Goal: Find specific page/section: Find specific page/section

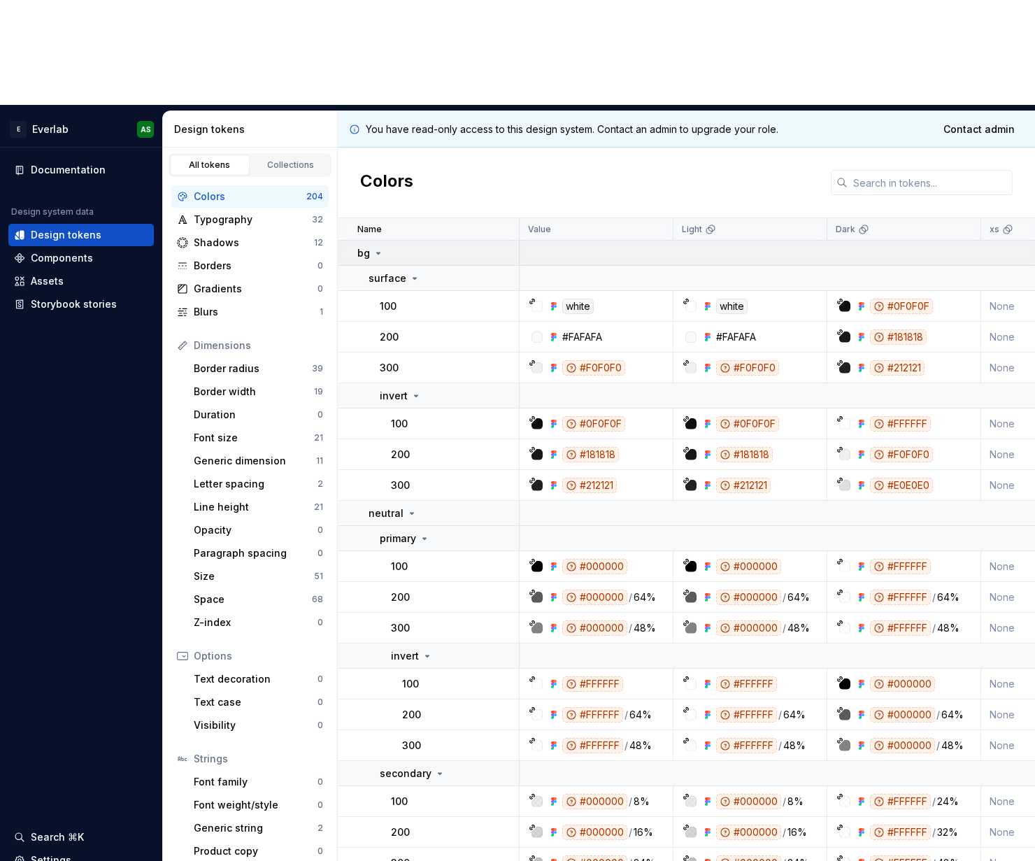
click at [376, 248] on icon at bounding box center [378, 253] width 11 height 11
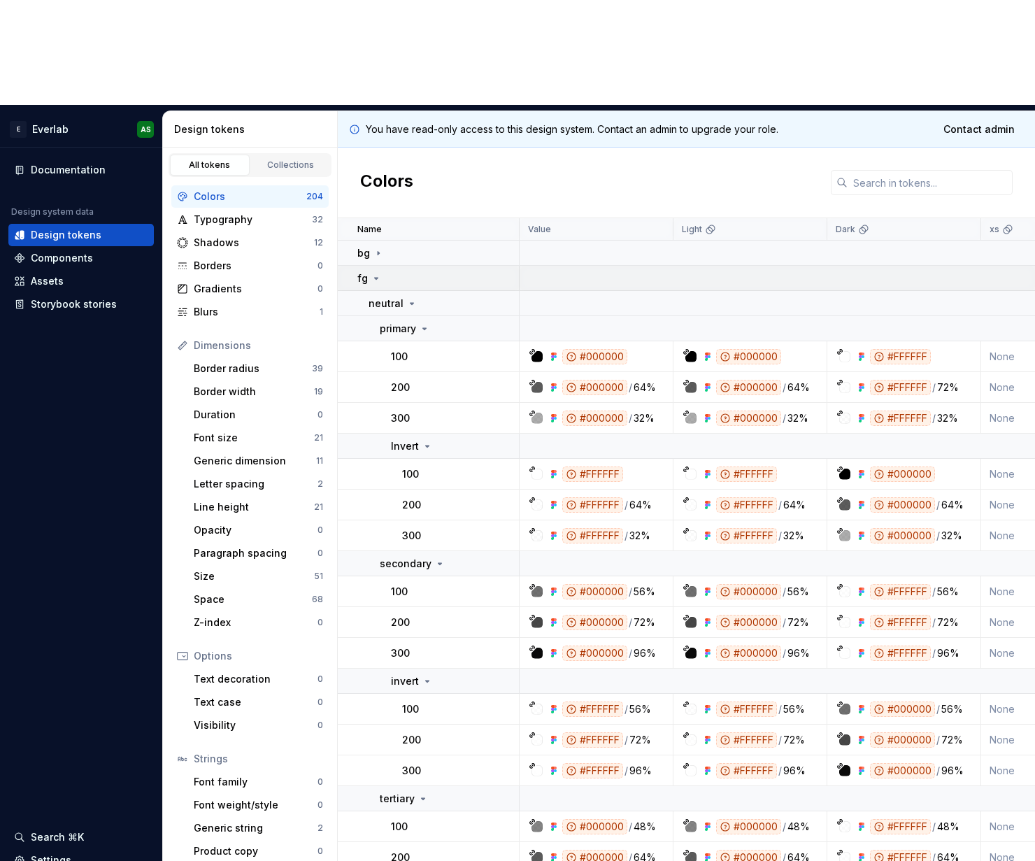
click at [375, 278] on icon at bounding box center [376, 278] width 3 height 1
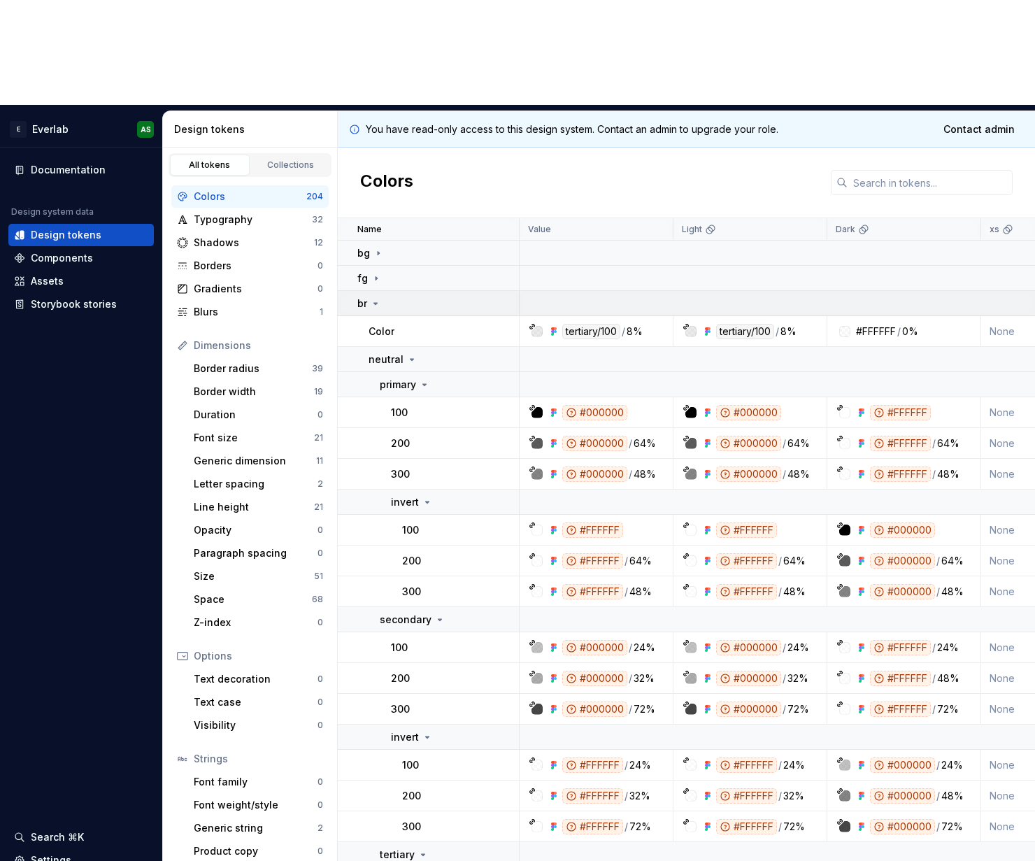
click at [379, 298] on icon at bounding box center [375, 303] width 11 height 11
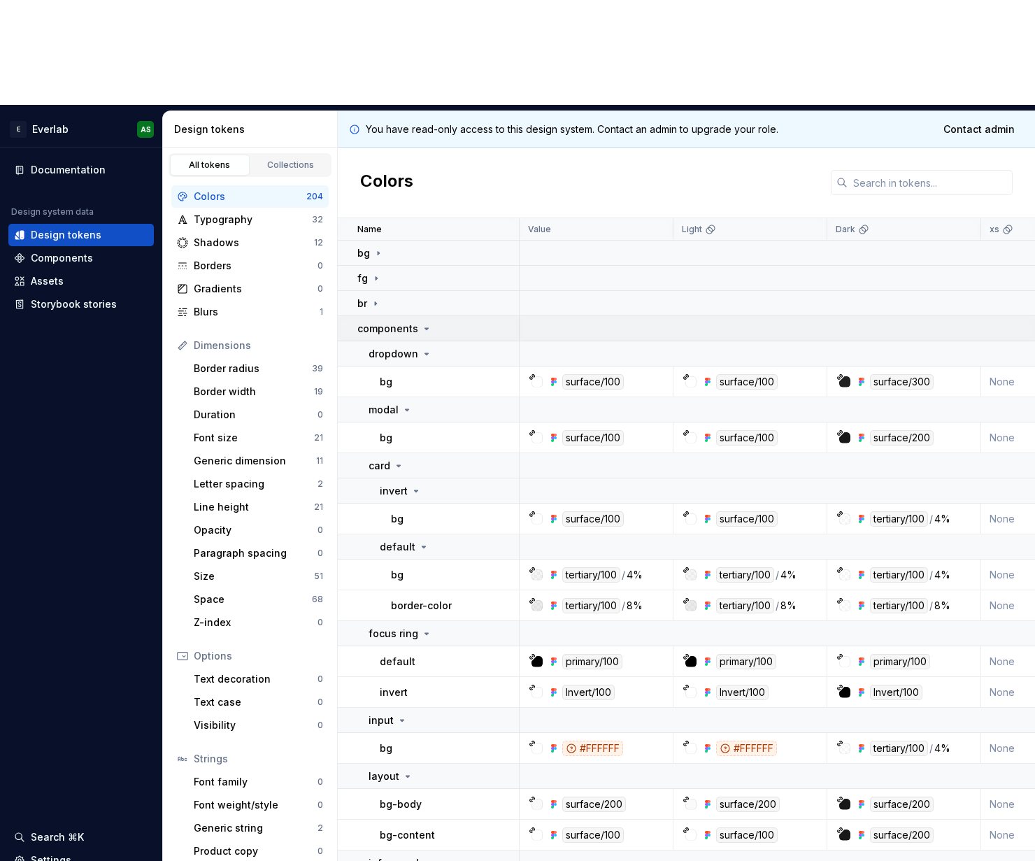
click at [424, 323] on icon at bounding box center [426, 328] width 11 height 11
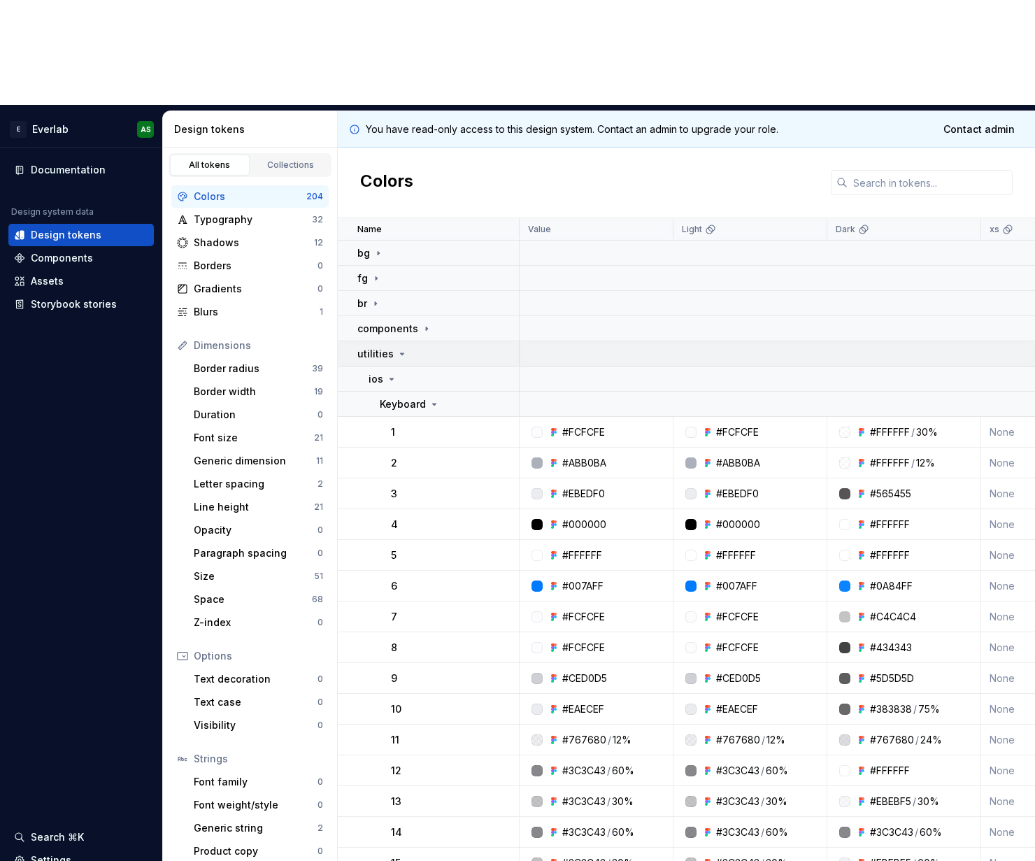
click at [401, 353] on icon at bounding box center [402, 353] width 3 height 1
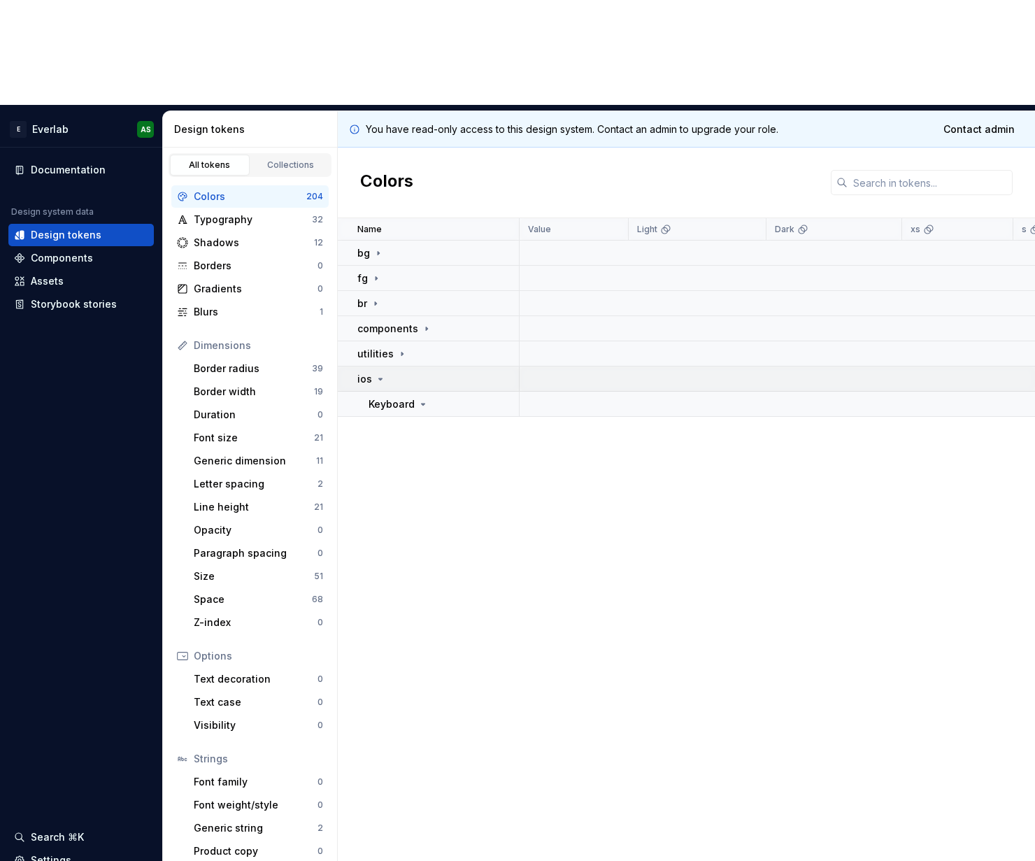
drag, startPoint x: 379, startPoint y: 274, endPoint x: 368, endPoint y: 271, distance: 11.1
click at [379, 379] on icon at bounding box center [380, 379] width 3 height 1
click at [379, 251] on icon at bounding box center [378, 252] width 1 height 3
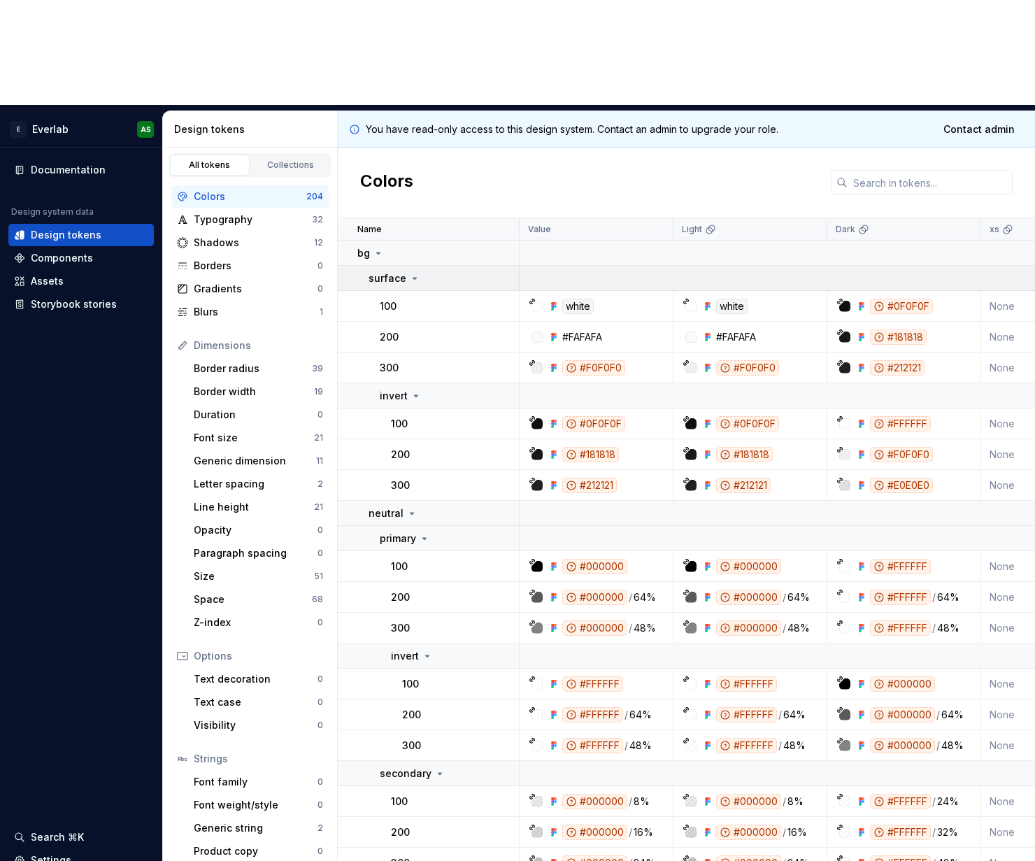
click at [404, 271] on div "surface" at bounding box center [395, 278] width 52 height 14
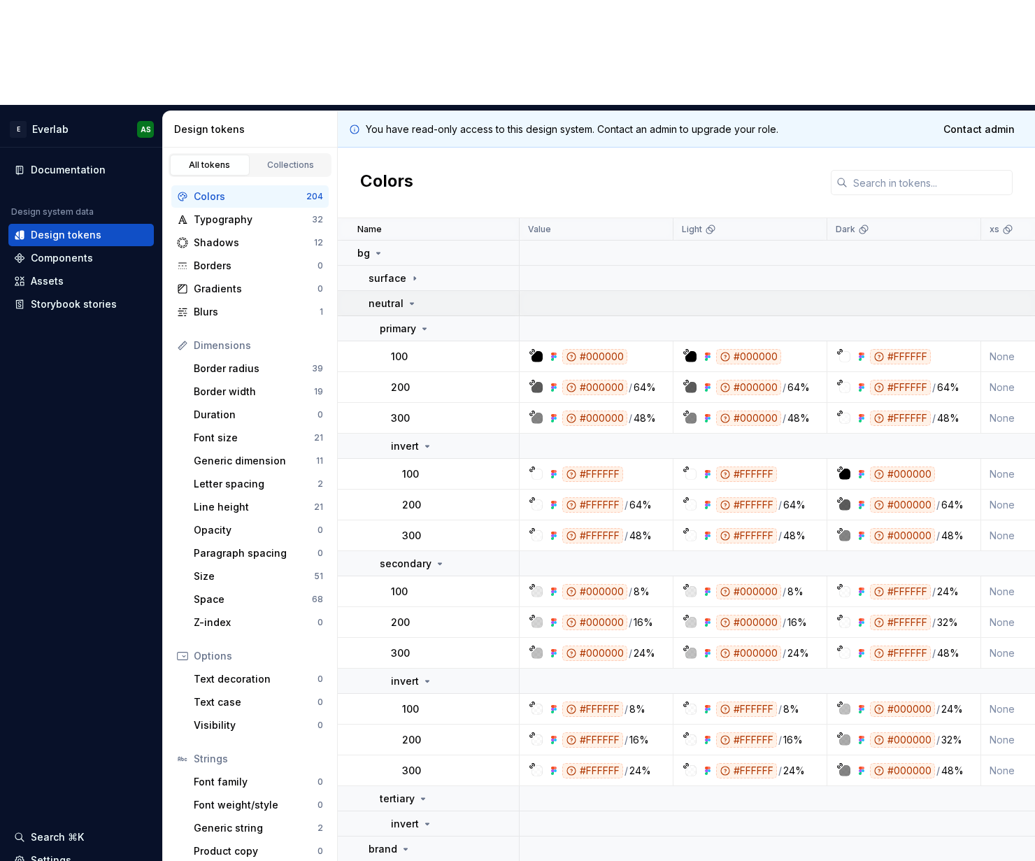
click at [412, 298] on icon at bounding box center [411, 303] width 11 height 11
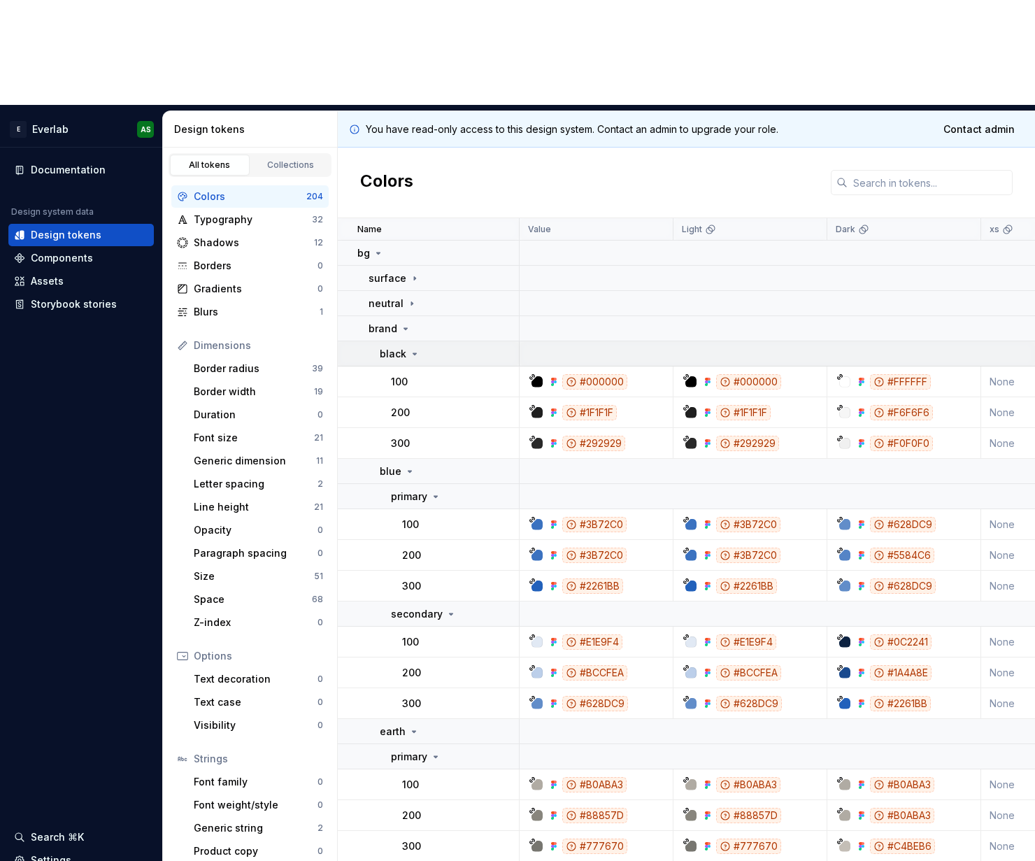
click at [400, 347] on p "black" at bounding box center [393, 354] width 27 height 14
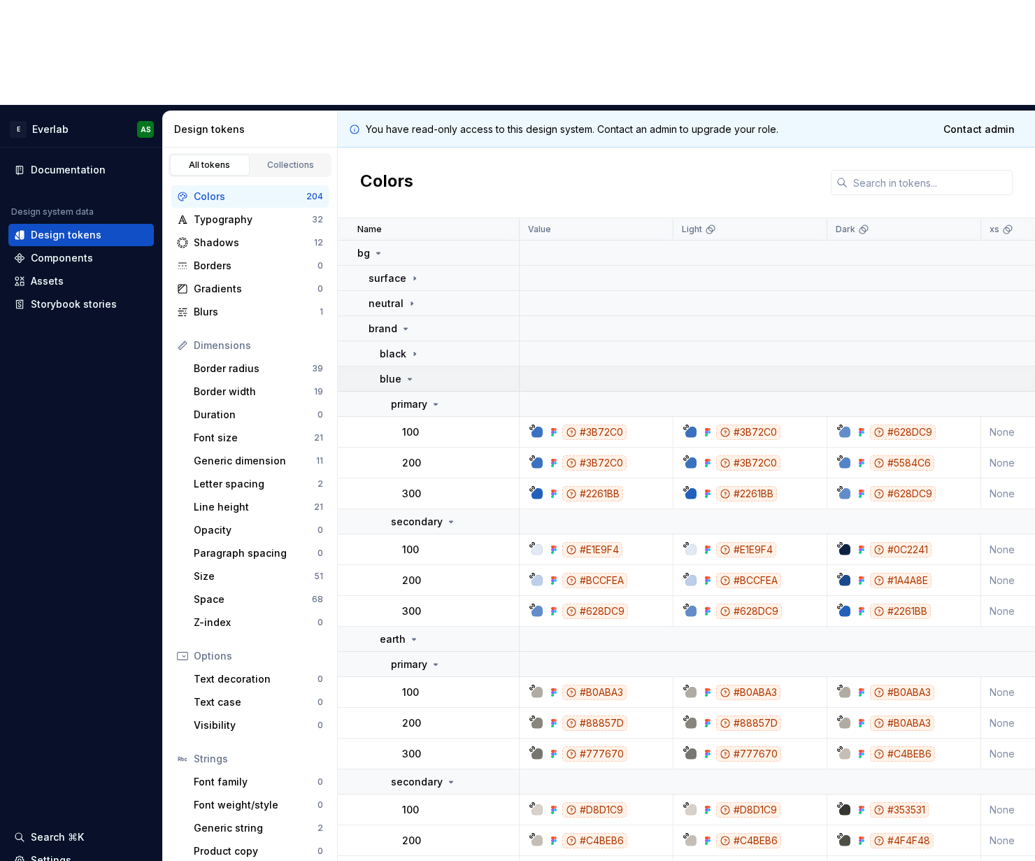
click at [409, 379] on icon at bounding box center [410, 379] width 3 height 1
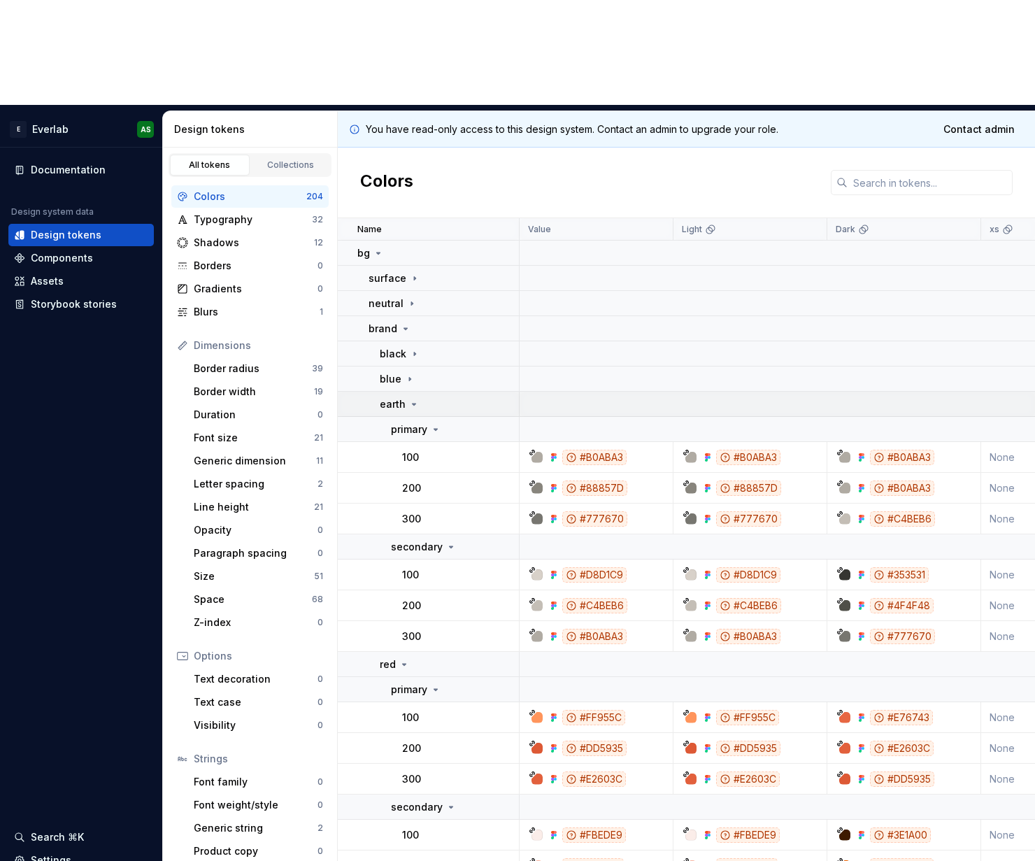
click at [409, 399] on icon at bounding box center [414, 404] width 11 height 11
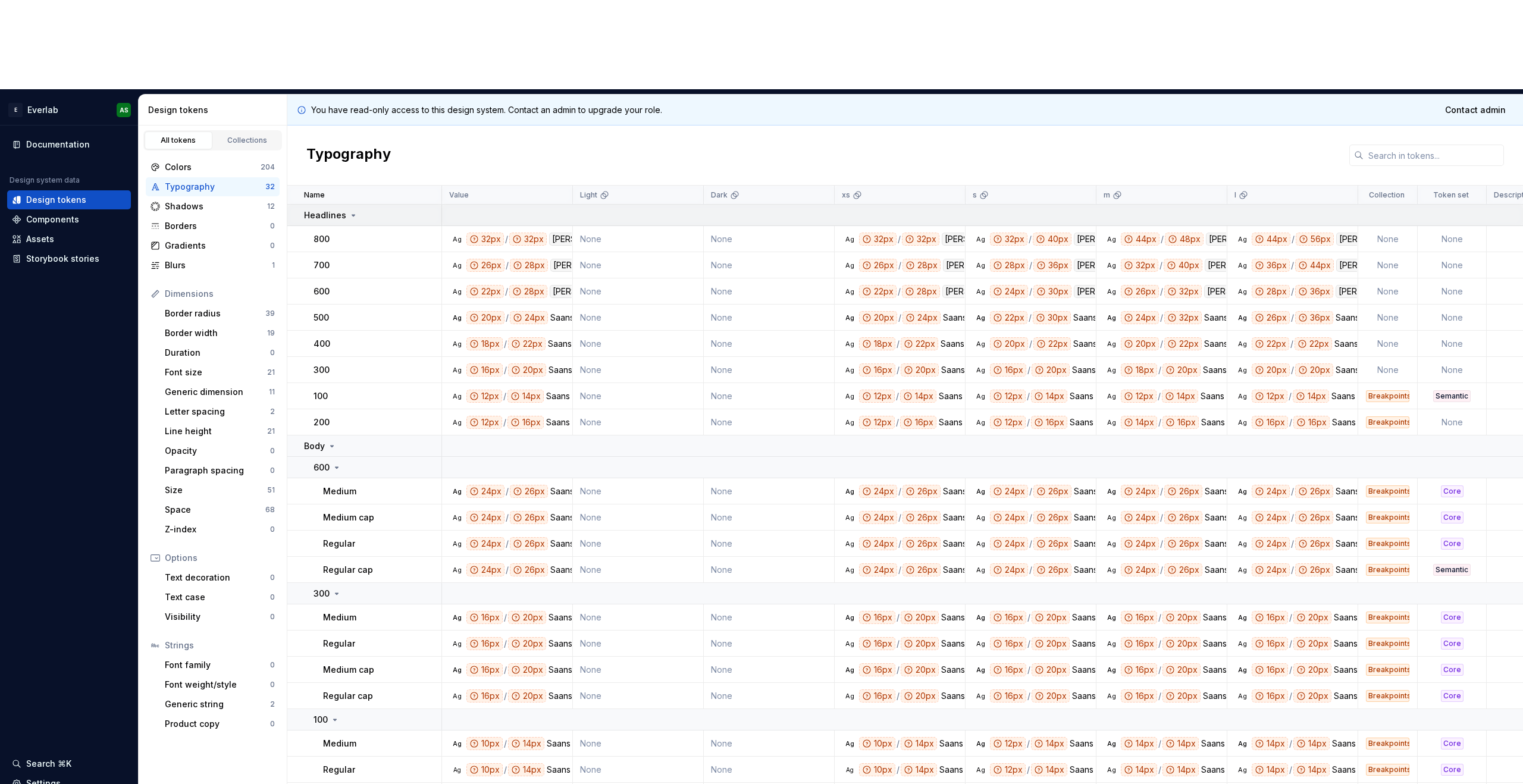
click at [344, 209] on p "Headlines" at bounding box center [326, 215] width 43 height 12
